Goal: Navigation & Orientation: Find specific page/section

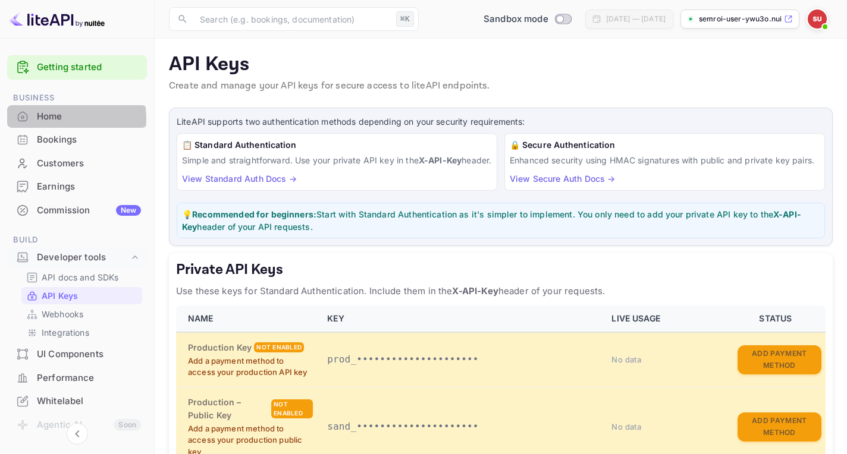
click at [46, 120] on div "Home" at bounding box center [89, 117] width 104 height 14
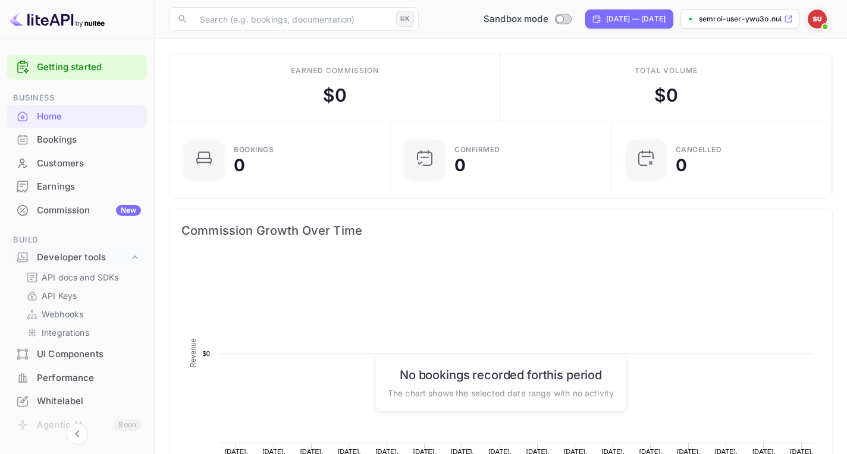
scroll to position [193, 213]
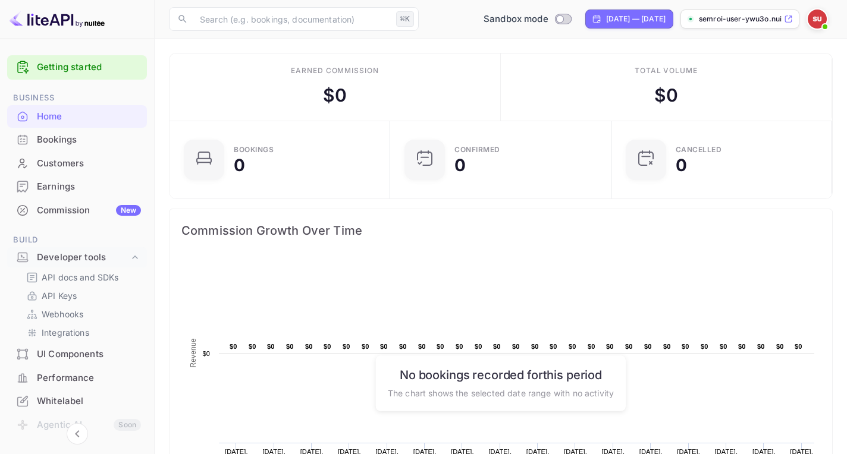
click at [790, 18] on icon at bounding box center [788, 19] width 9 height 8
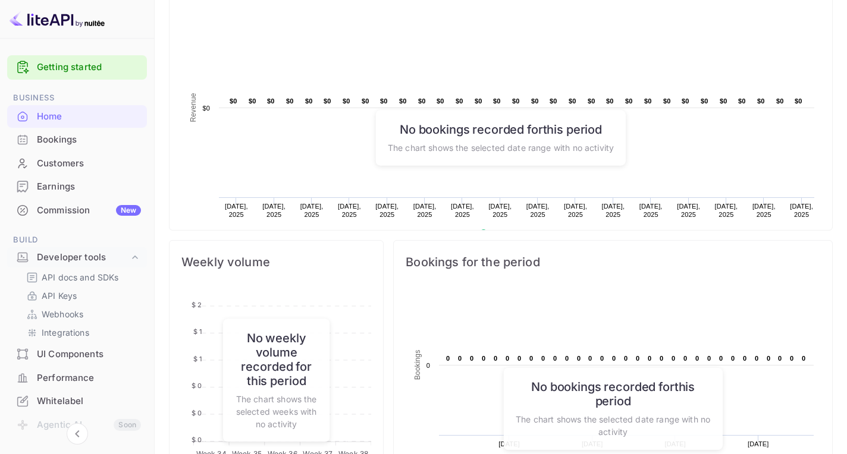
scroll to position [278, 0]
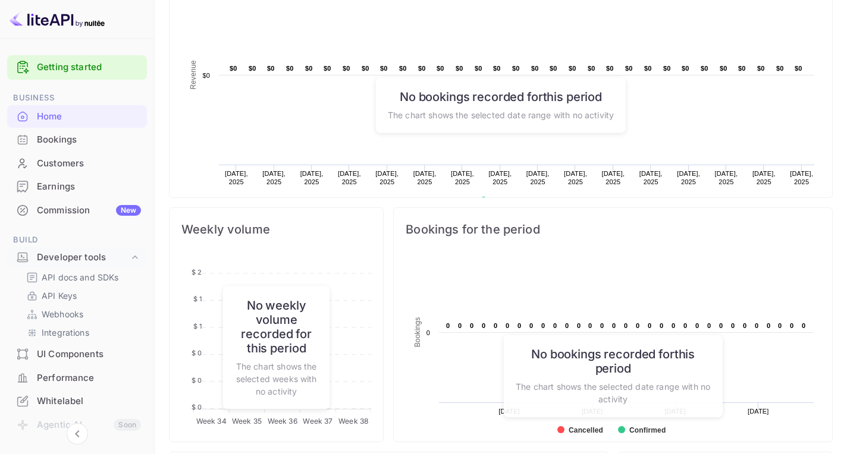
click at [65, 360] on div "UI Components" at bounding box center [89, 355] width 104 height 14
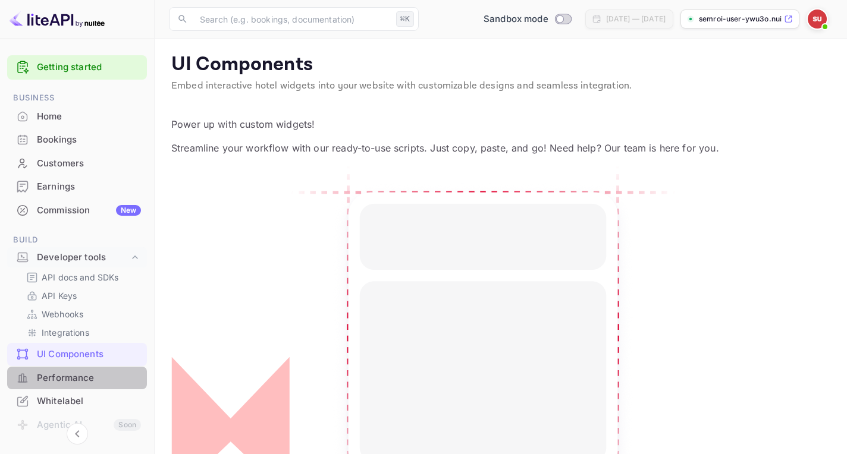
click at [79, 376] on div "Performance" at bounding box center [89, 379] width 104 height 14
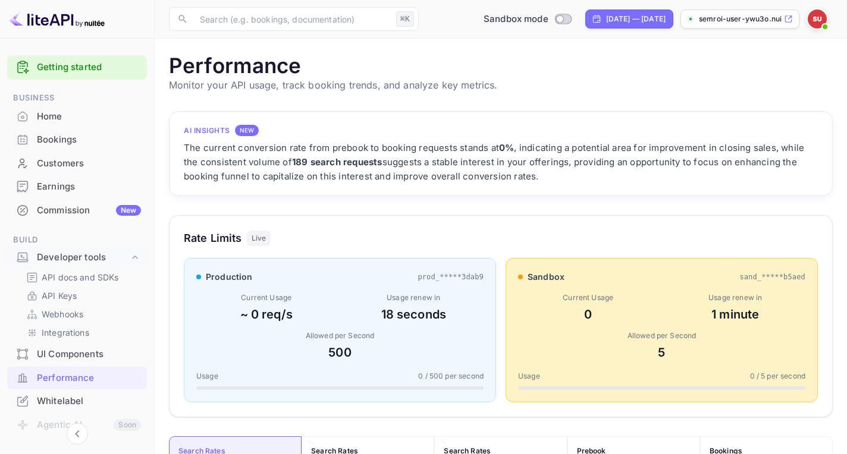
click at [47, 129] on div "Bookings" at bounding box center [77, 139] width 140 height 23
